Goal: Task Accomplishment & Management: Use online tool/utility

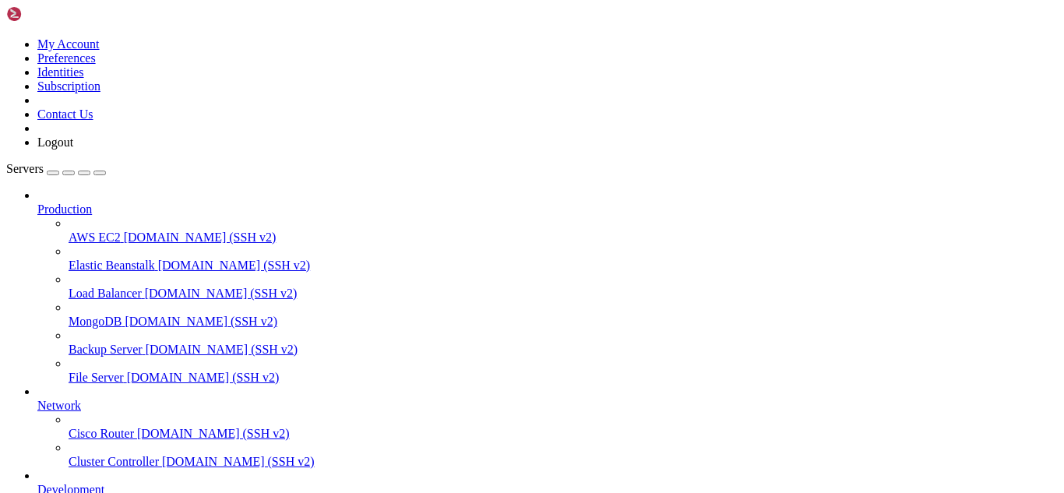
scroll to position [424, 0]
drag, startPoint x: 472, startPoint y: 1269, endPoint x: 12, endPoint y: 1034, distance: 517.0
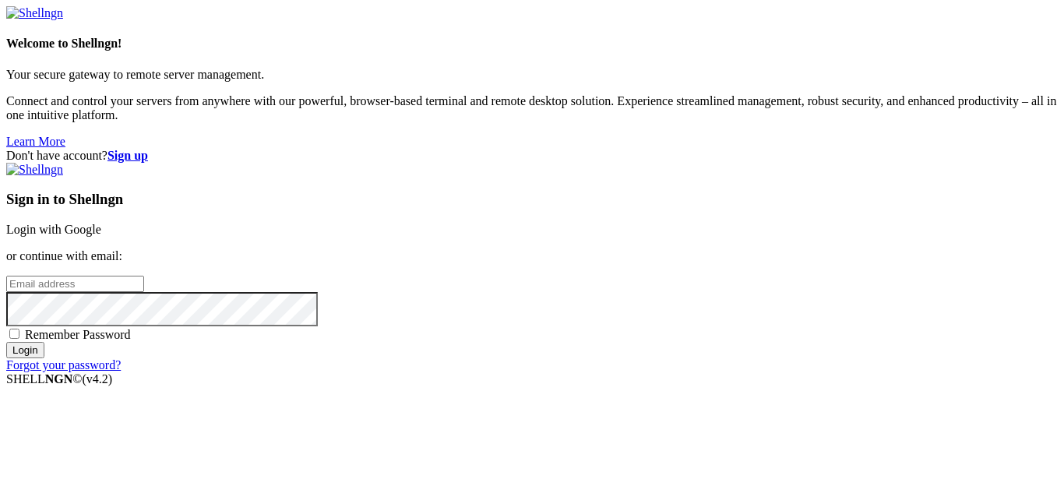
click at [101, 223] on link "Login with Google" at bounding box center [53, 229] width 95 height 13
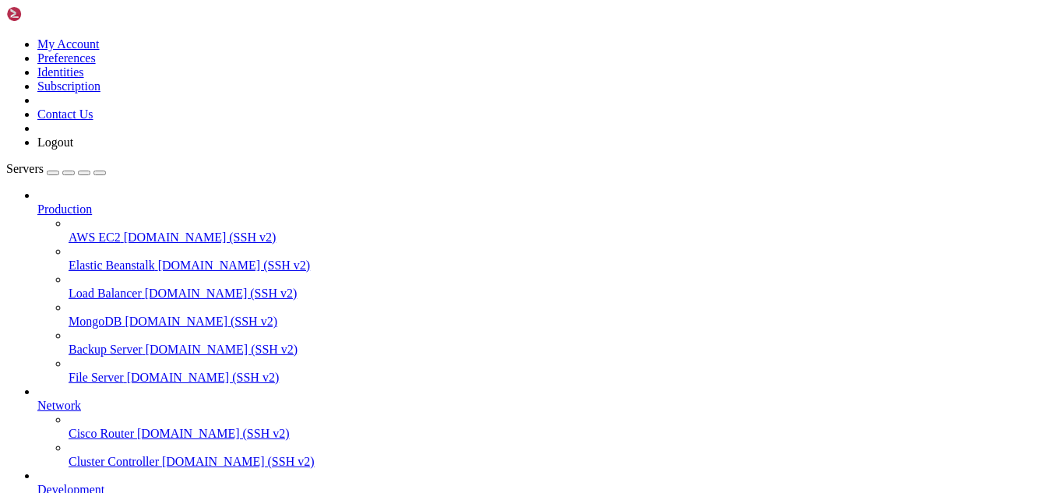
scroll to position [20619, 0]
drag, startPoint x: 330, startPoint y: 1323, endPoint x: 284, endPoint y: 1301, distance: 50.2
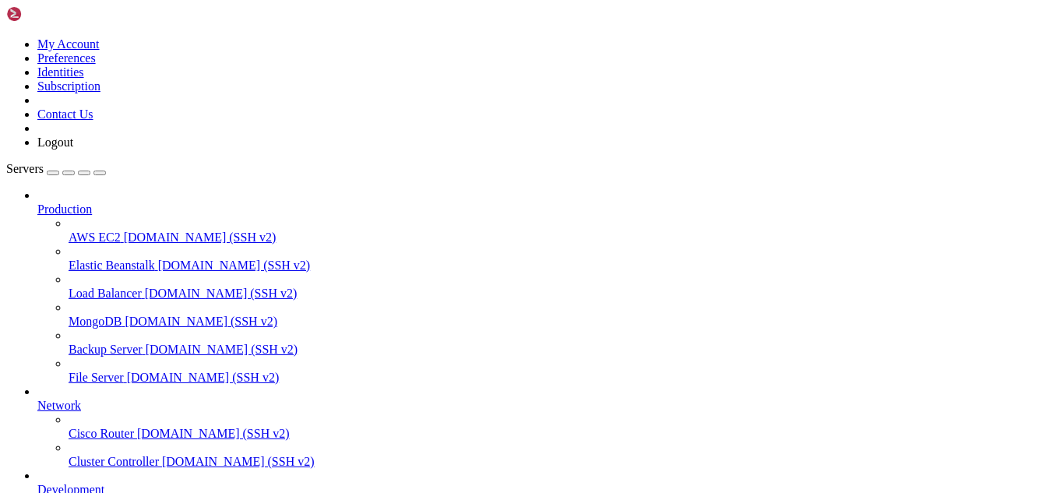
drag, startPoint x: 407, startPoint y: 1338, endPoint x: 330, endPoint y: 1334, distance: 78.0
drag, startPoint x: 369, startPoint y: 1314, endPoint x: 293, endPoint y: 1313, distance: 76.3
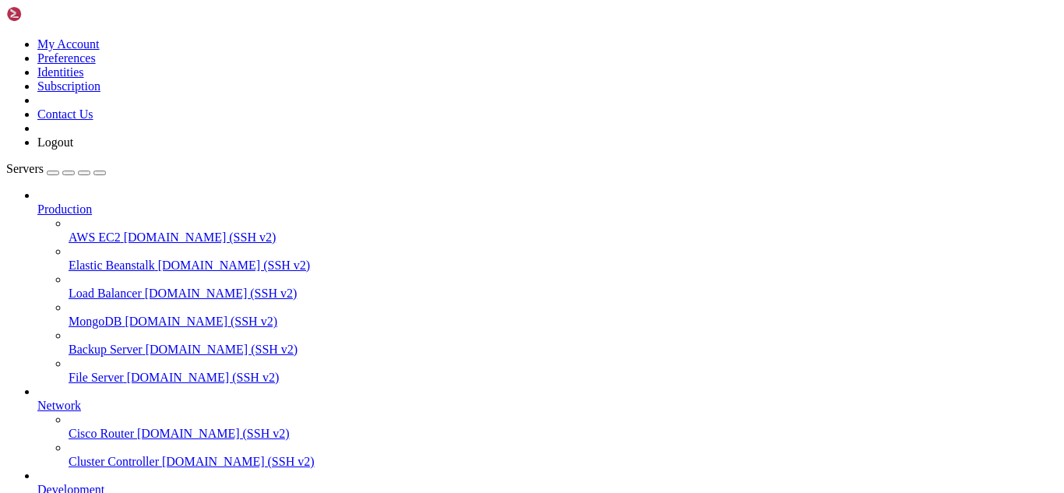
drag, startPoint x: 409, startPoint y: 1313, endPoint x: 333, endPoint y: 1327, distance: 77.0
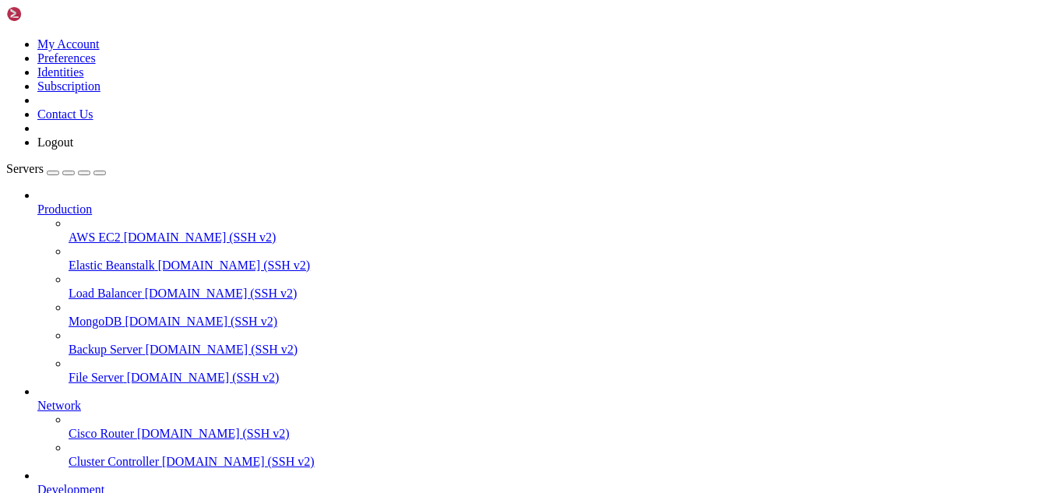
drag, startPoint x: 13, startPoint y: 1122, endPoint x: 704, endPoint y: 1320, distance: 718.9
copy div "[DATE] 23:38:45 hosting postfix/cleanup[3279677]: 226BC2305F48D: message-id=<[E…"
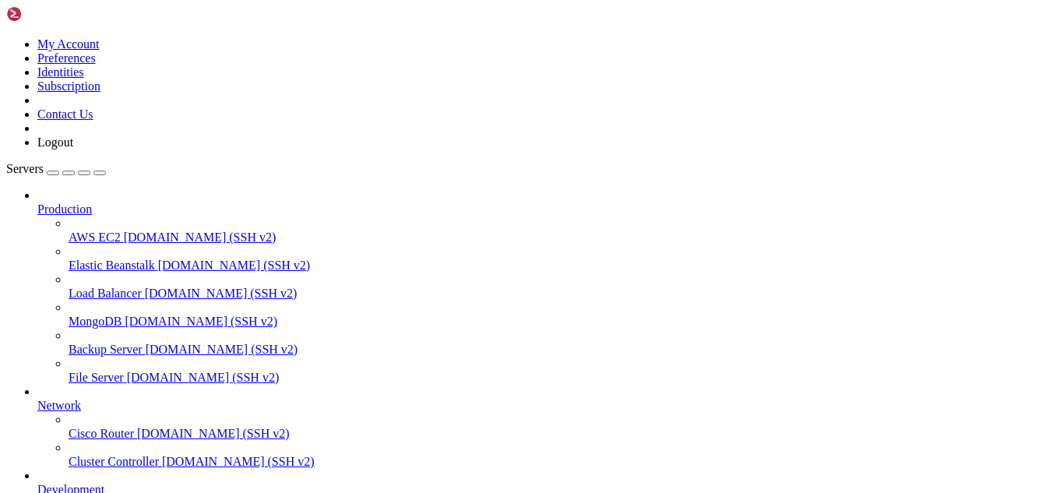
scroll to position [24459, 0]
drag, startPoint x: 240, startPoint y: 1334, endPoint x: 207, endPoint y: 1333, distance: 32.7
